Goal: Navigation & Orientation: Find specific page/section

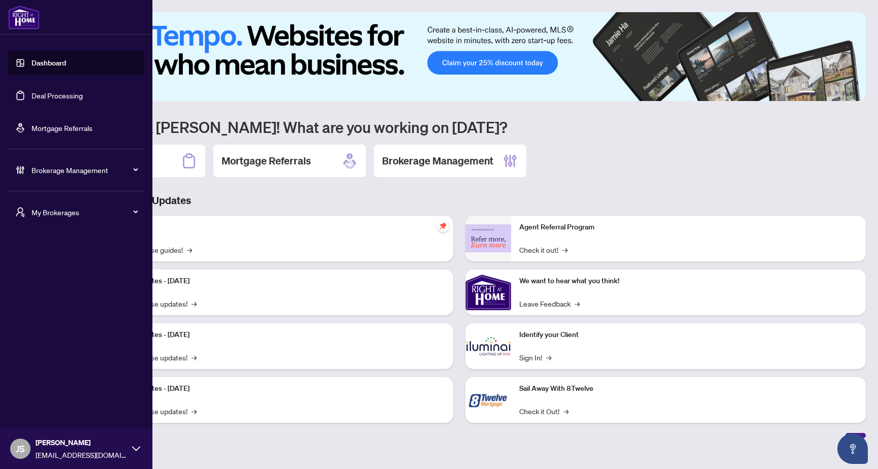
click at [91, 449] on div "[PERSON_NAME] [EMAIL_ADDRESS][DOMAIN_NAME]" at bounding box center [81, 448] width 91 height 23
click at [97, 217] on div "My Brokerages" at bounding box center [76, 212] width 136 height 24
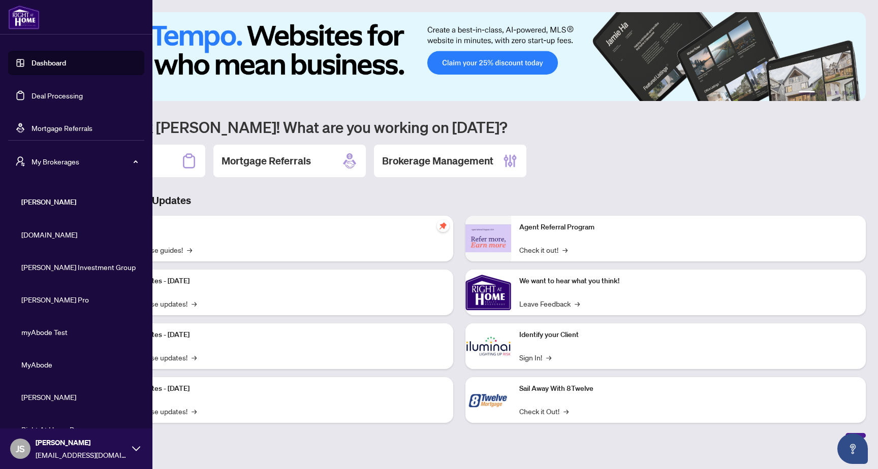
scroll to position [151, 0]
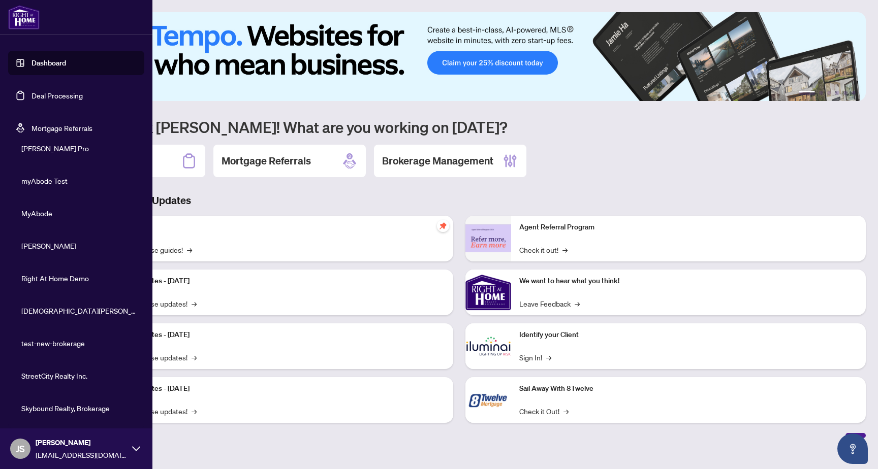
click at [68, 412] on span "Skybound Realty, Brokerage" at bounding box center [79, 408] width 116 height 11
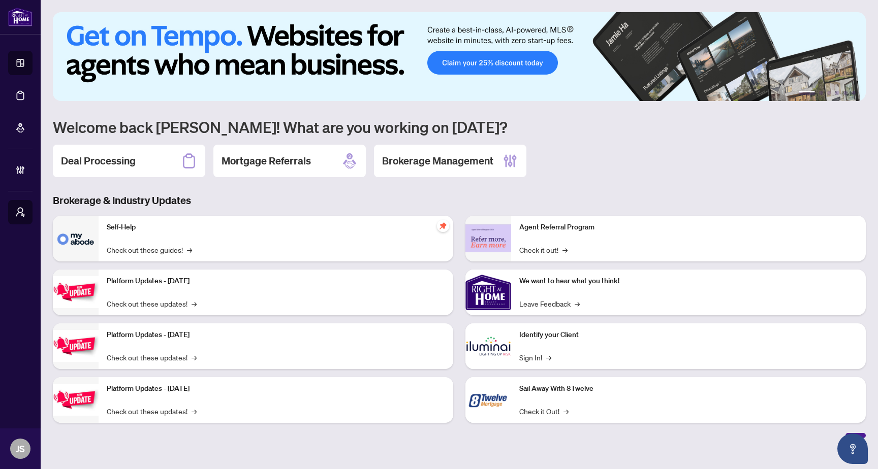
scroll to position [0, 0]
